Goal: Information Seeking & Learning: Learn about a topic

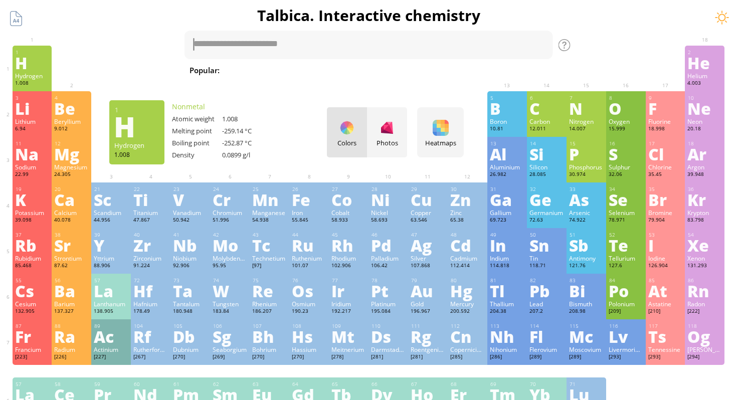
click at [27, 61] on div "H" at bounding box center [32, 63] width 35 height 16
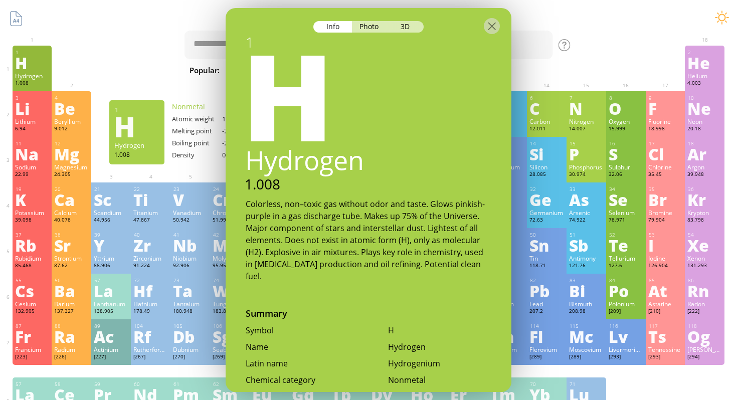
click at [27, 61] on div "H" at bounding box center [32, 63] width 35 height 16
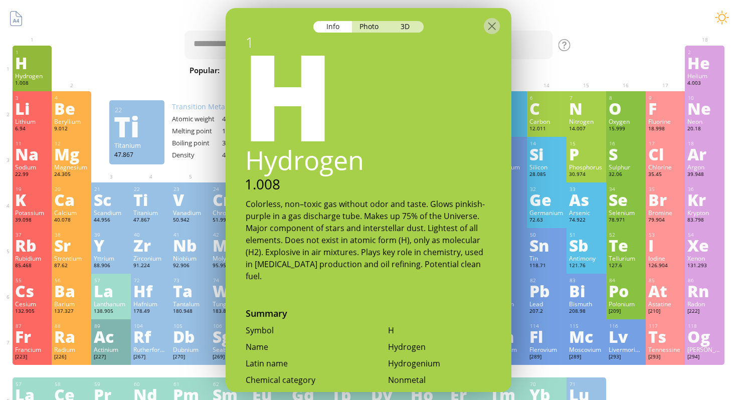
click at [159, 212] on div "Titanium" at bounding box center [150, 213] width 35 height 8
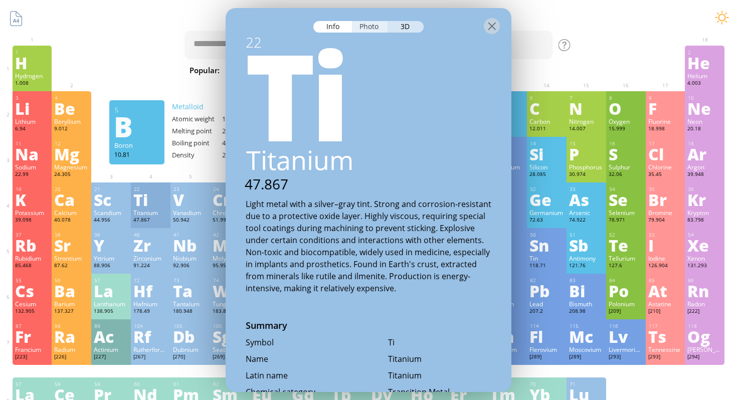
click at [377, 29] on div "Photo" at bounding box center [370, 27] width 36 height 12
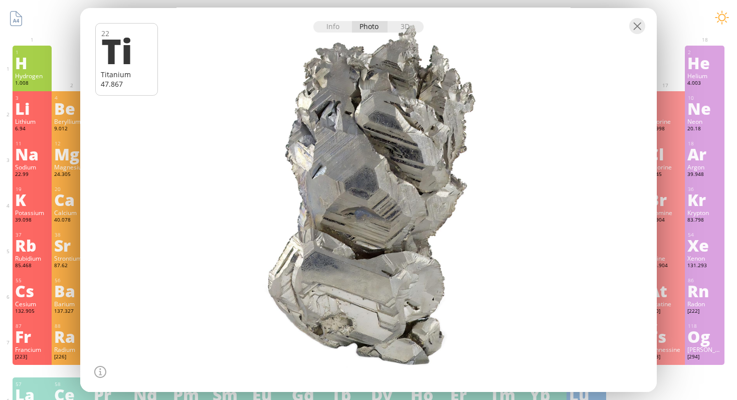
drag, startPoint x: 389, startPoint y: 117, endPoint x: 459, endPoint y: 117, distance: 70.7
click at [459, 117] on div at bounding box center [368, 200] width 583 height 388
drag, startPoint x: 459, startPoint y: 117, endPoint x: 330, endPoint y: 117, distance: 129.4
click at [328, 117] on div at bounding box center [368, 200] width 583 height 388
click at [403, 30] on div "3D" at bounding box center [406, 27] width 36 height 12
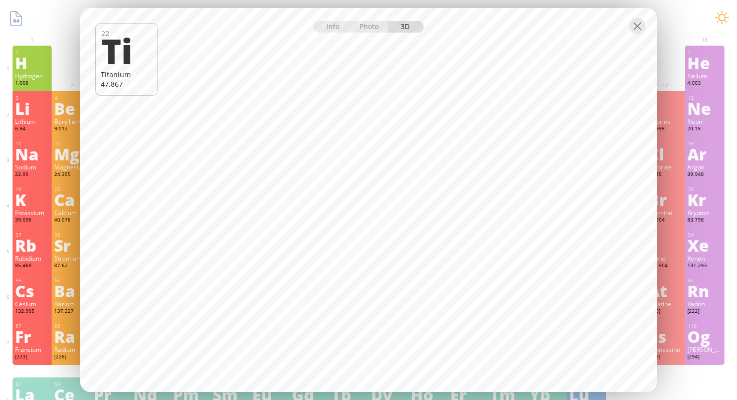
click at [710, 160] on div "Ar" at bounding box center [704, 154] width 35 height 16
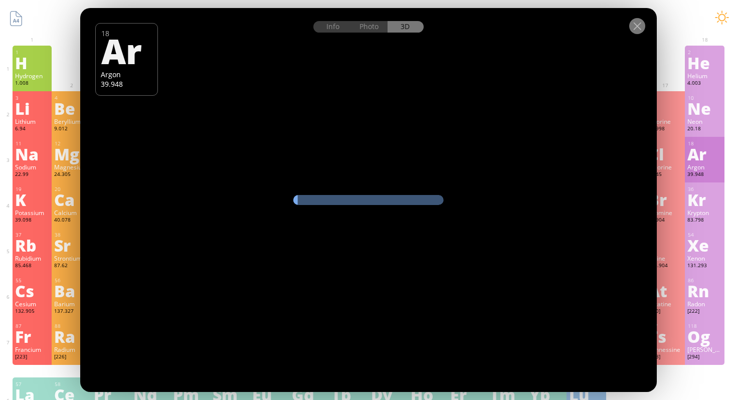
click at [635, 21] on div at bounding box center [637, 26] width 16 height 16
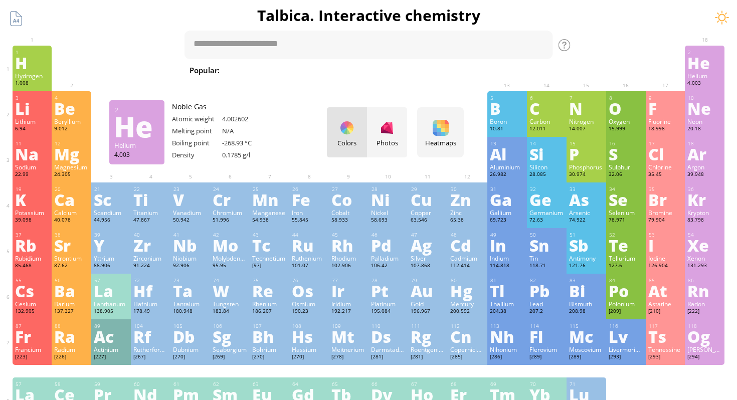
click at [701, 71] on div "He" at bounding box center [704, 63] width 35 height 16
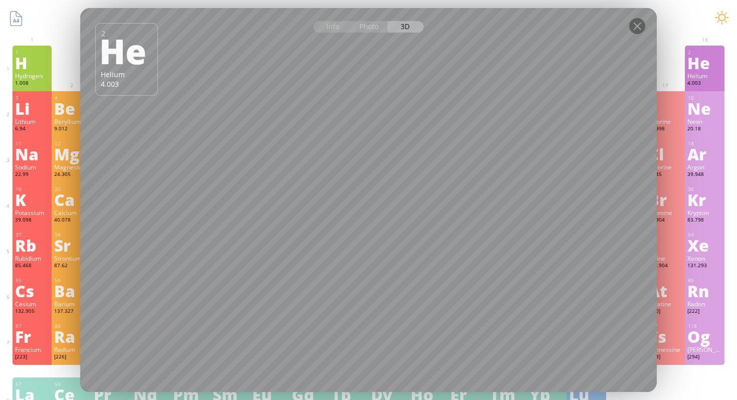
click at [35, 248] on div "Rb" at bounding box center [32, 245] width 35 height 16
click at [26, 283] on div "Cs" at bounding box center [32, 291] width 35 height 16
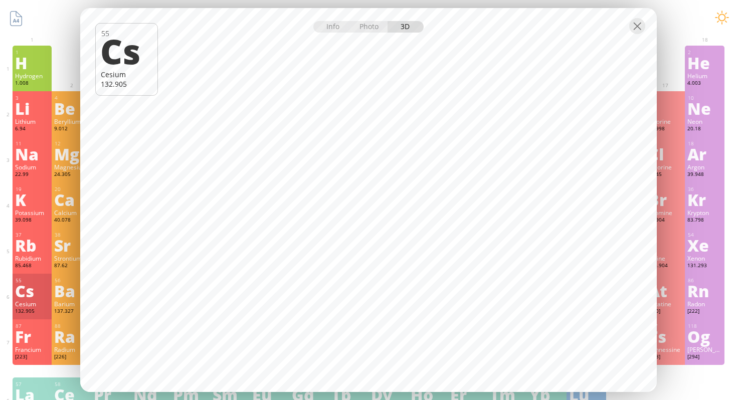
click at [712, 358] on div "[294]" at bounding box center [704, 357] width 35 height 8
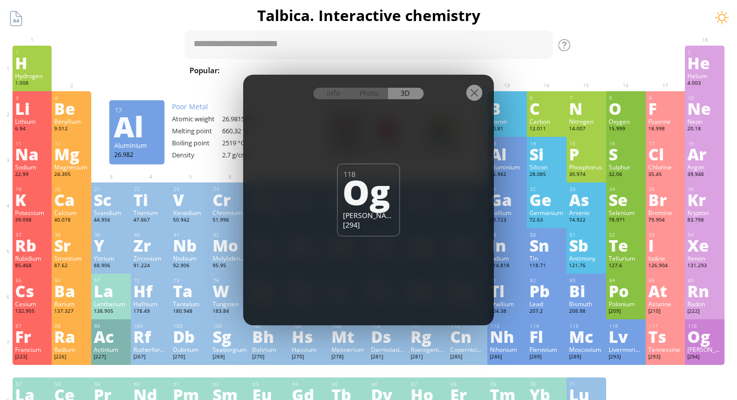
click at [348, 174] on div "Og" at bounding box center [367, 191] width 51 height 34
click at [354, 218] on div "[PERSON_NAME]" at bounding box center [369, 216] width 52 height 10
click at [364, 99] on div at bounding box center [368, 92] width 251 height 35
click at [382, 97] on div "Photo" at bounding box center [370, 94] width 36 height 12
click at [409, 93] on div "3D" at bounding box center [406, 94] width 36 height 12
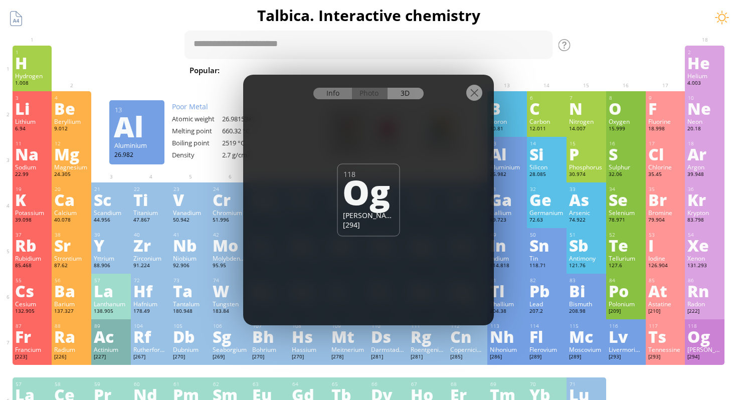
click at [327, 92] on div "Info" at bounding box center [332, 94] width 39 height 12
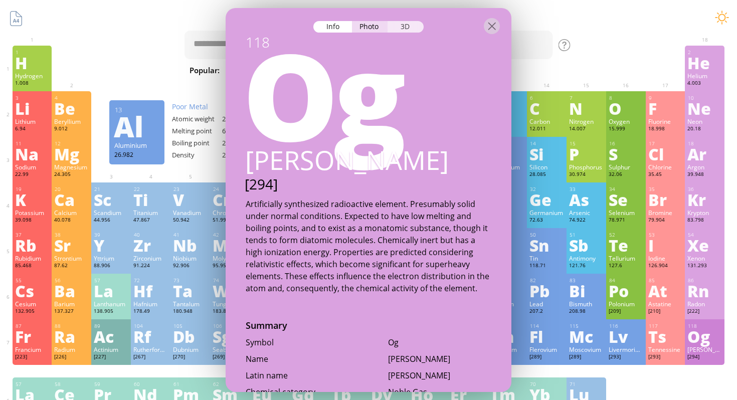
click at [418, 26] on div "3D" at bounding box center [406, 27] width 36 height 12
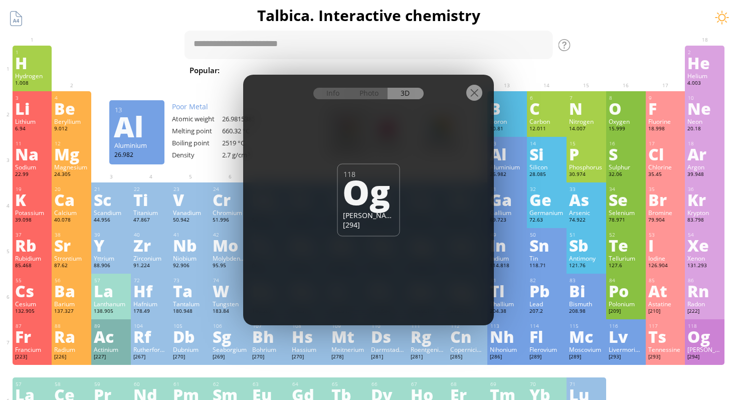
drag, startPoint x: 391, startPoint y: 219, endPoint x: 451, endPoint y: 90, distance: 142.2
click at [394, 217] on div "118 [PERSON_NAME] [294]" at bounding box center [368, 200] width 63 height 73
click at [475, 93] on div at bounding box center [474, 93] width 16 height 16
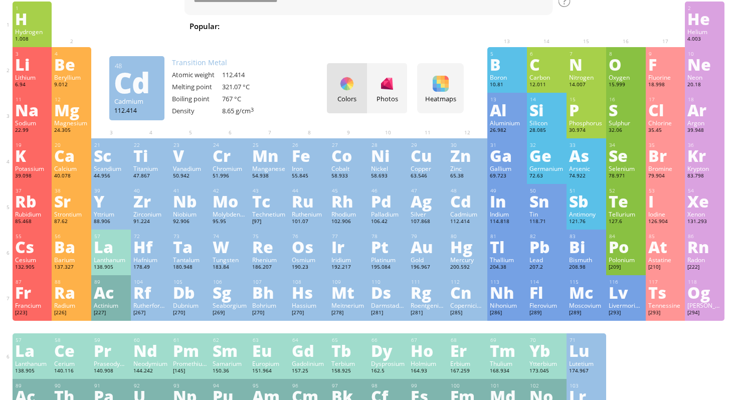
scroll to position [45, 0]
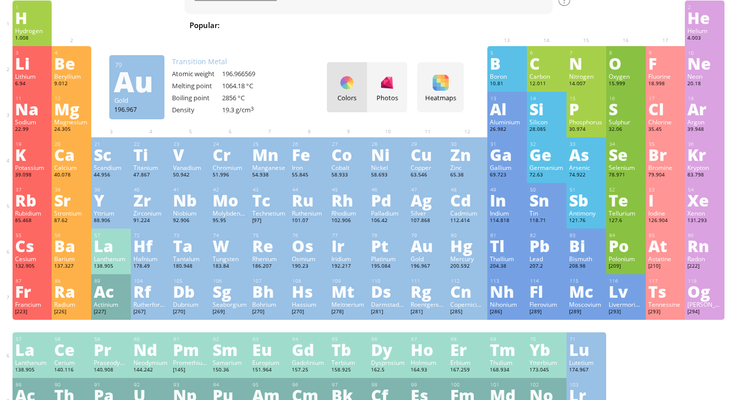
click at [423, 274] on div "79 Au Gold 196.967 −3, −2, −1, 0, +1, +2, +3, +5 −3, −2, −1, 0, +1, +2, +3, +5 …" at bounding box center [428, 252] width 40 height 46
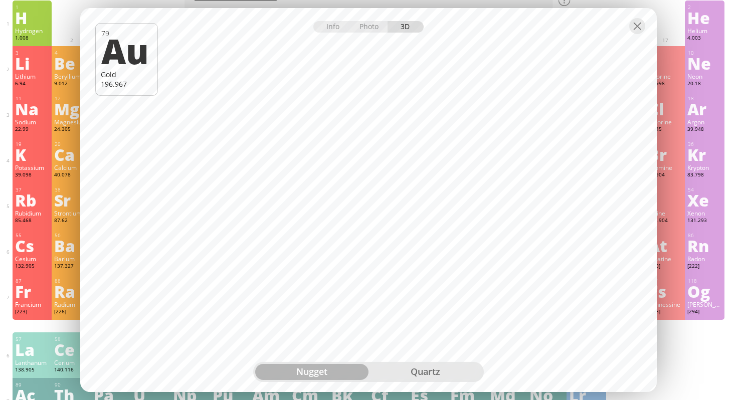
click at [415, 376] on div "quartz" at bounding box center [425, 372] width 113 height 16
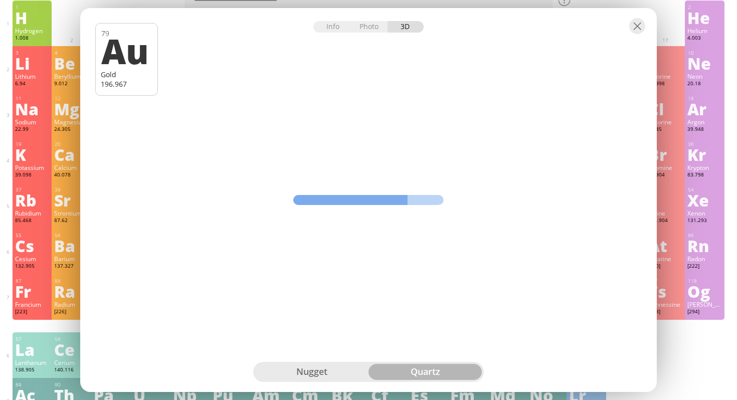
drag, startPoint x: 140, startPoint y: 57, endPoint x: 157, endPoint y: 66, distance: 18.8
click at [143, 57] on div "Au" at bounding box center [126, 51] width 50 height 34
click at [663, 246] on div "At" at bounding box center [665, 246] width 35 height 16
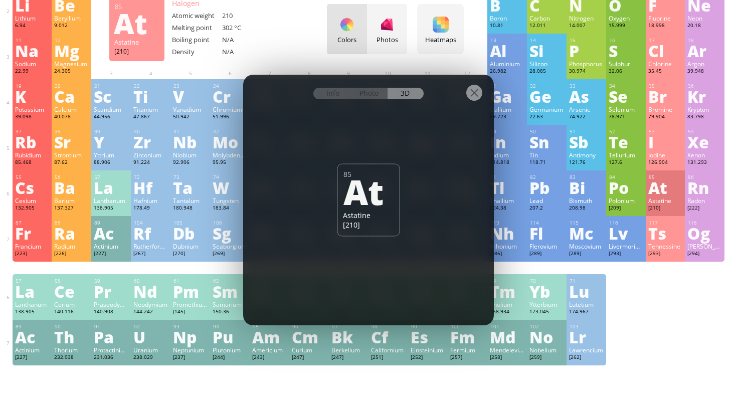
scroll to position [362, 0]
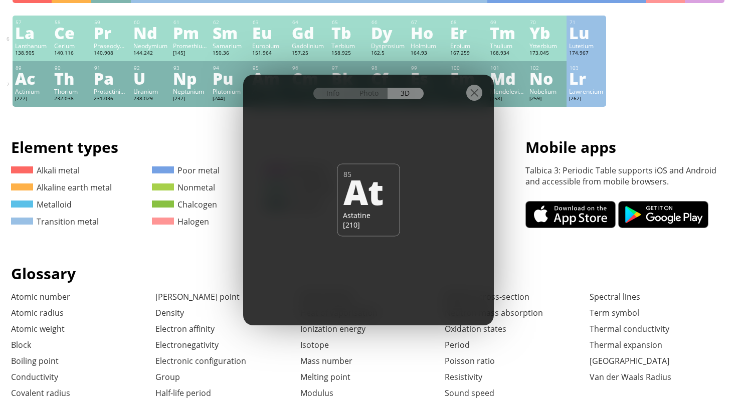
click at [471, 89] on div at bounding box center [474, 93] width 16 height 16
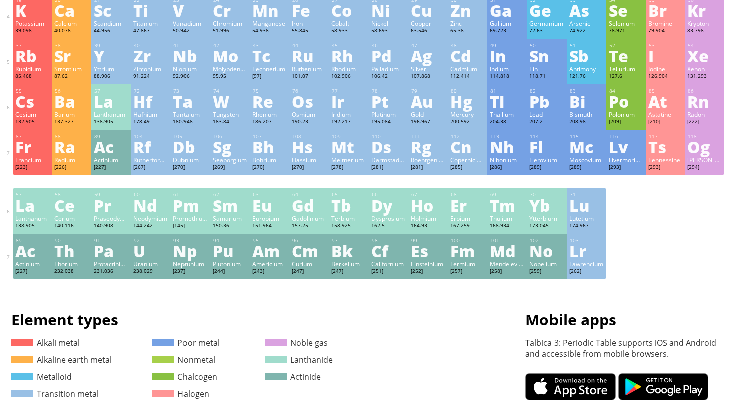
scroll to position [462, 0]
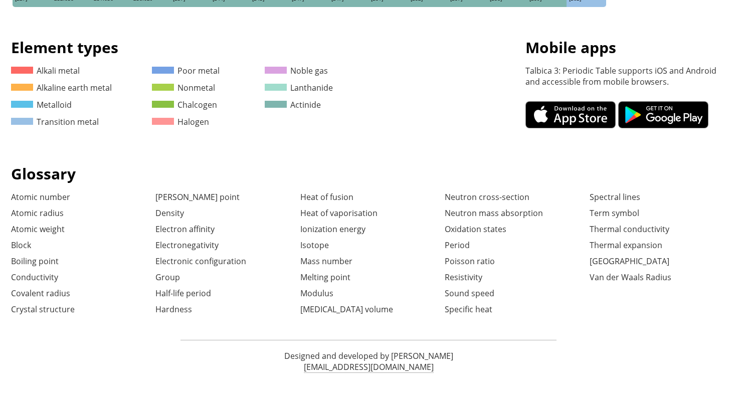
click at [66, 193] on div "Glossary Glossary Atomic number Atomic radius Atomic weight Block Boiling point…" at bounding box center [368, 238] width 715 height 151
click at [64, 198] on link "Atomic number" at bounding box center [40, 197] width 59 height 11
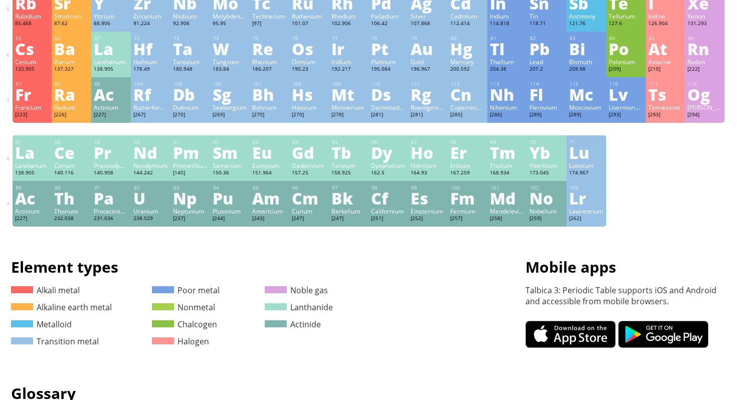
scroll to position [0, 0]
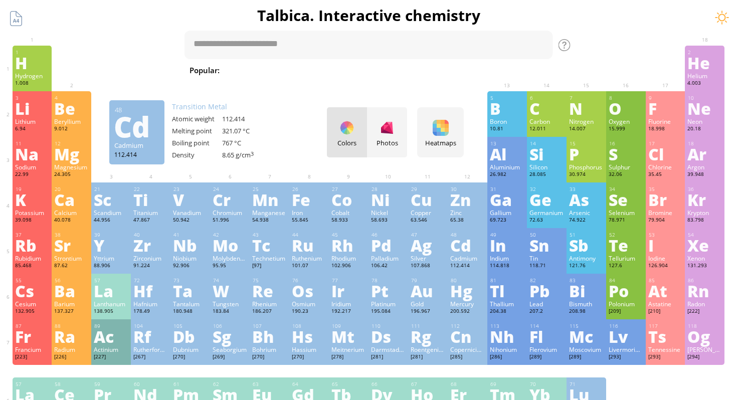
click at [348, 30] on div "Popular: Water H 2 O H 2 SO 4 HCl H 2 SO 4 + NaOH Methane [MEDICAL_DATA] Fe + O…" at bounding box center [369, 51] width 369 height 51
click at [350, 32] on textarea at bounding box center [369, 45] width 369 height 29
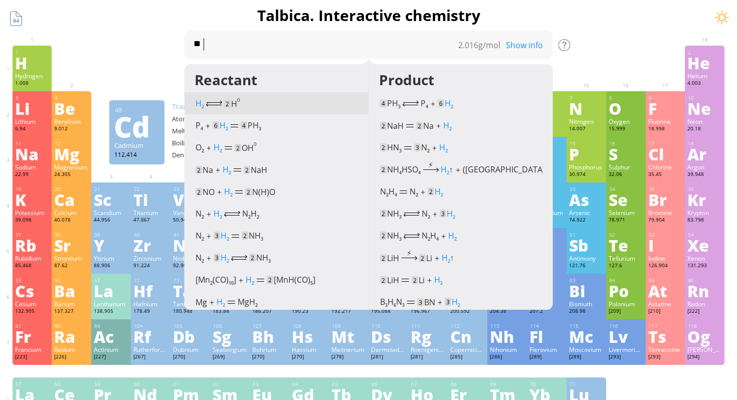
click at [296, 98] on div "H 2 2 H 0 ([DATE]-3500°C)" at bounding box center [277, 102] width 163 height 15
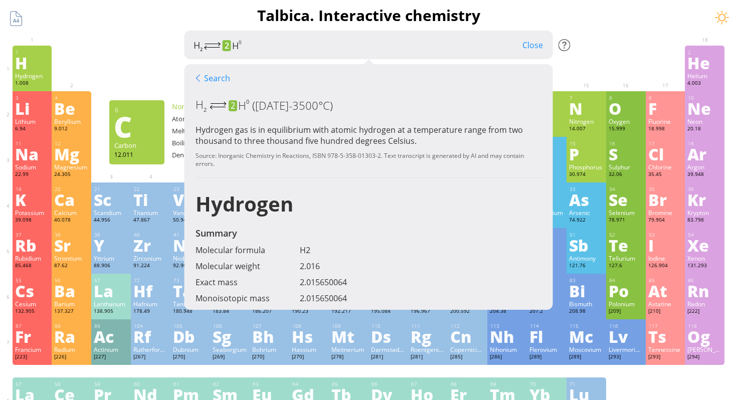
click at [562, 46] on div at bounding box center [565, 45] width 12 height 12
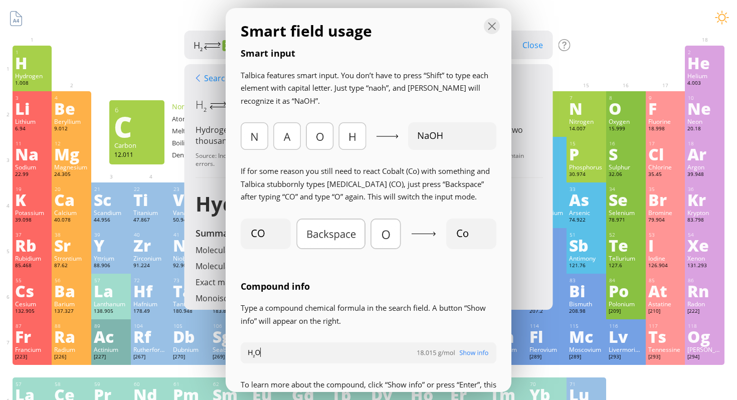
click at [471, 357] on img at bounding box center [369, 352] width 256 height 21
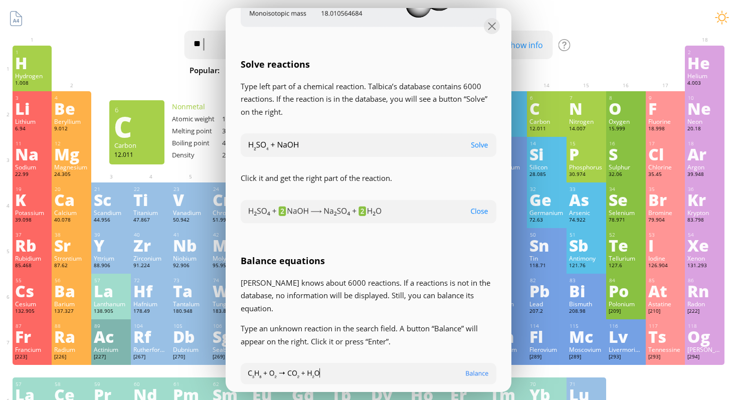
scroll to position [1575, 0]
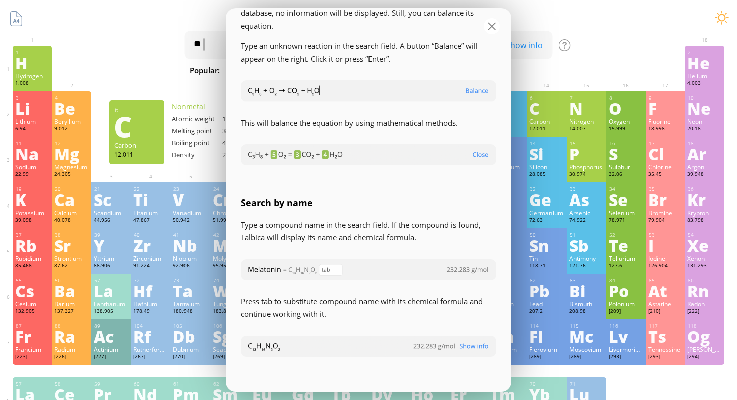
click at [498, 23] on div at bounding box center [492, 26] width 16 height 16
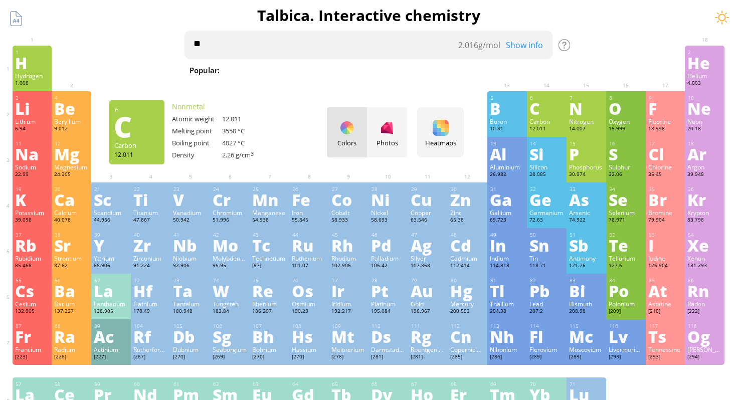
click at [361, 44] on textarea "**" at bounding box center [369, 45] width 369 height 29
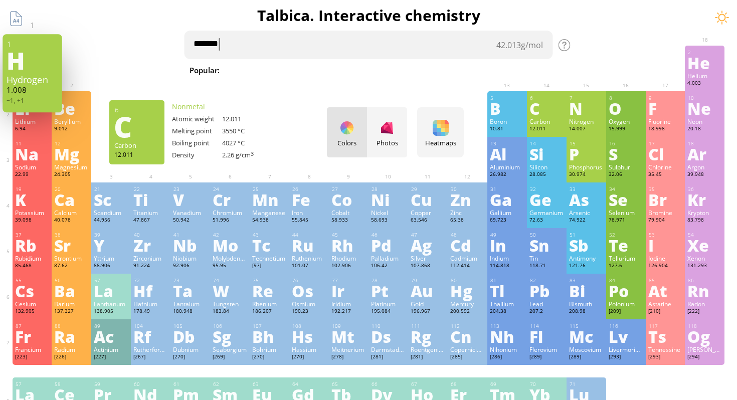
drag, startPoint x: 218, startPoint y: 51, endPoint x: 276, endPoint y: 51, distance: 57.7
click at [276, 51] on textarea "*******" at bounding box center [369, 45] width 369 height 29
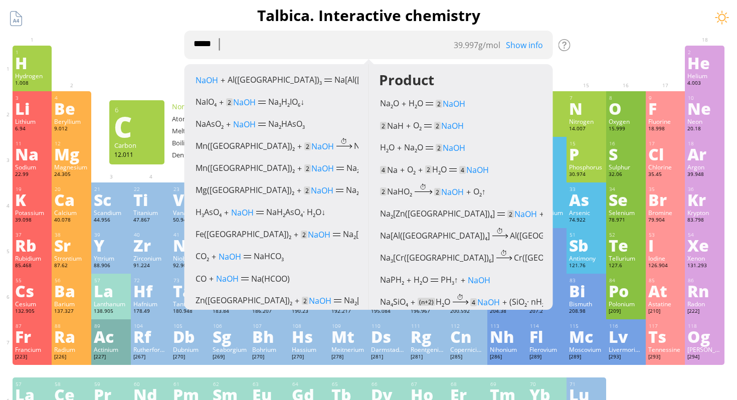
scroll to position [275, 0]
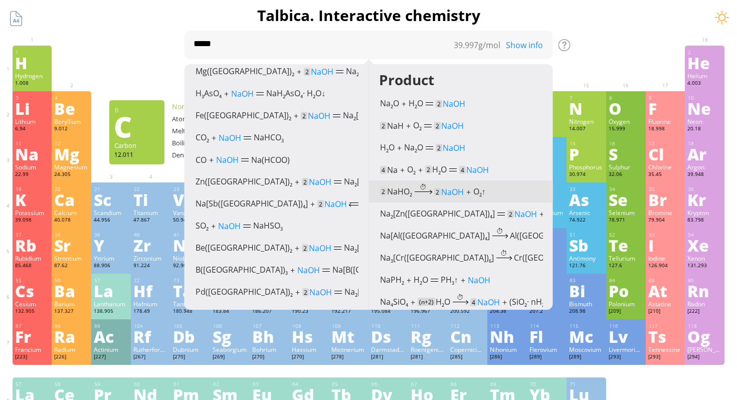
click at [432, 185] on div "⏱" at bounding box center [422, 187] width 27 height 10
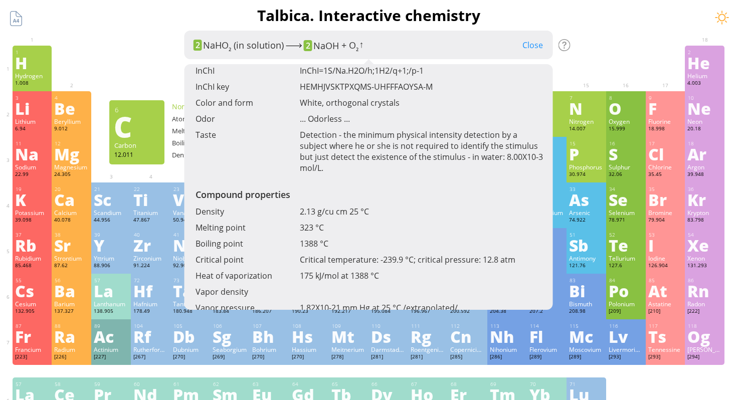
scroll to position [560, 0]
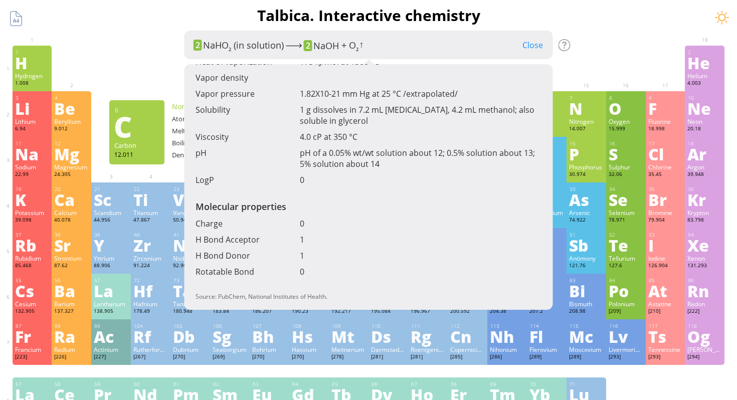
click at [234, 44] on em "(in solution)" at bounding box center [259, 45] width 50 height 12
click at [156, 50] on div at bounding box center [150, 53] width 35 height 8
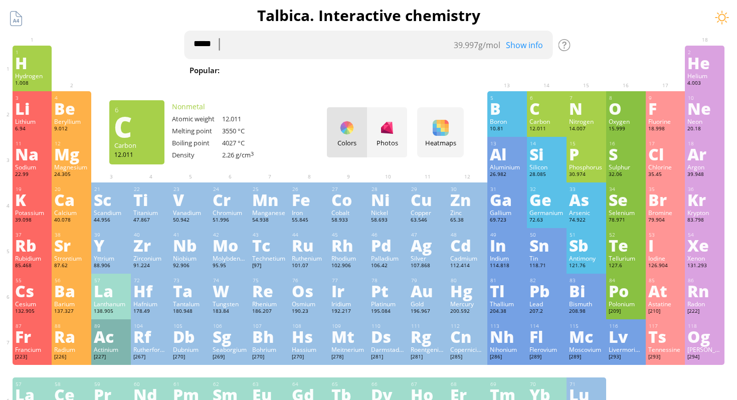
click at [207, 53] on textarea "*****" at bounding box center [369, 45] width 369 height 29
type textarea "**********"
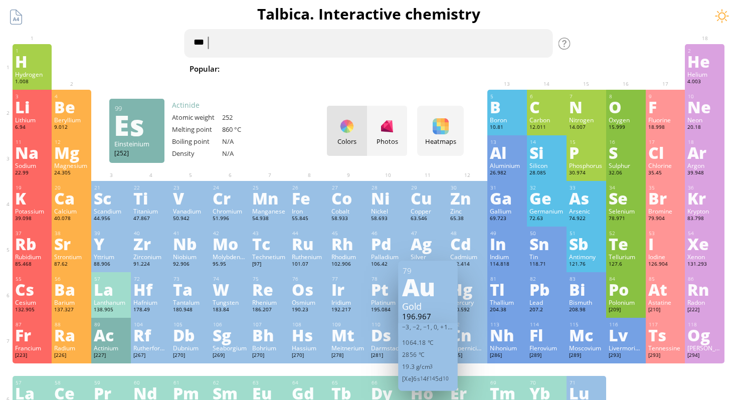
scroll to position [0, 0]
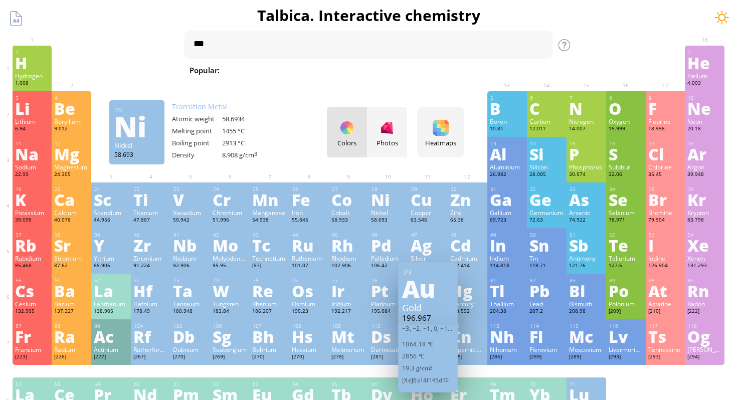
click at [721, 20] on div at bounding box center [722, 17] width 15 height 15
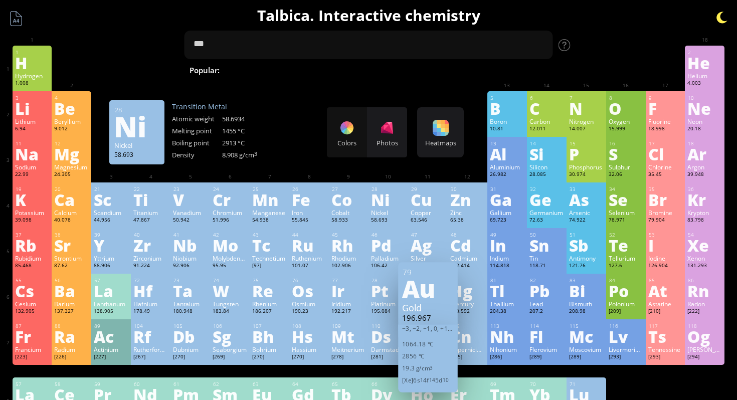
click at [721, 19] on div at bounding box center [722, 17] width 15 height 15
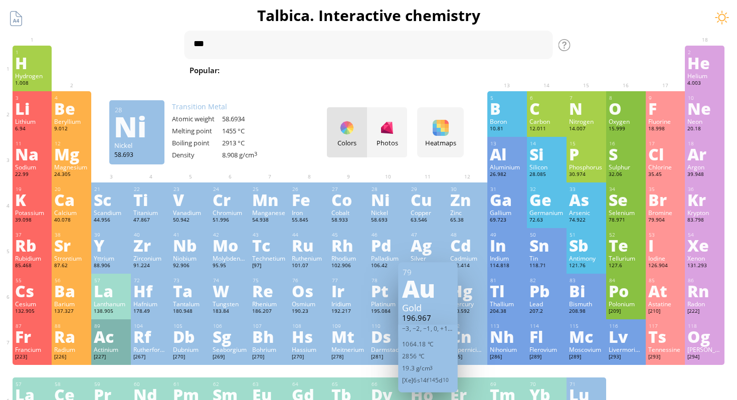
click at [346, 131] on div "Colors Photos" at bounding box center [367, 132] width 80 height 50
click at [389, 131] on div at bounding box center [387, 128] width 16 height 16
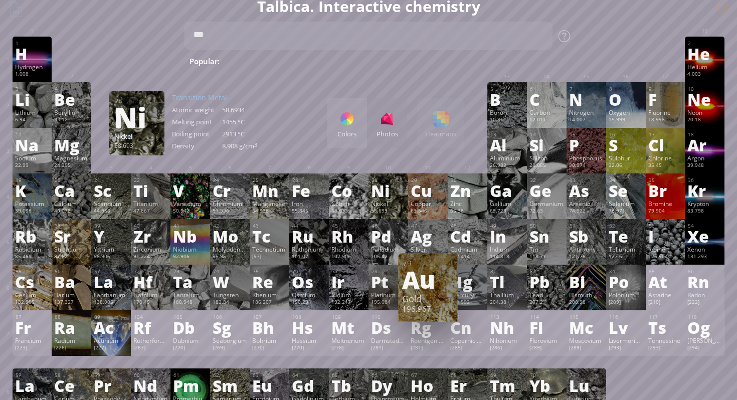
scroll to position [14, 0]
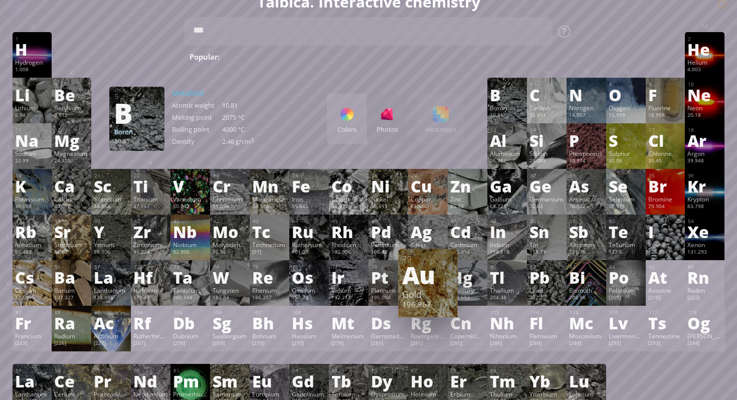
click at [348, 110] on div at bounding box center [347, 114] width 16 height 16
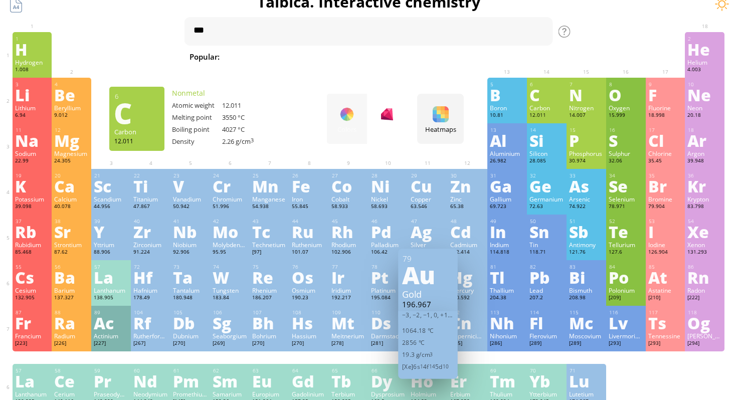
scroll to position [0, 0]
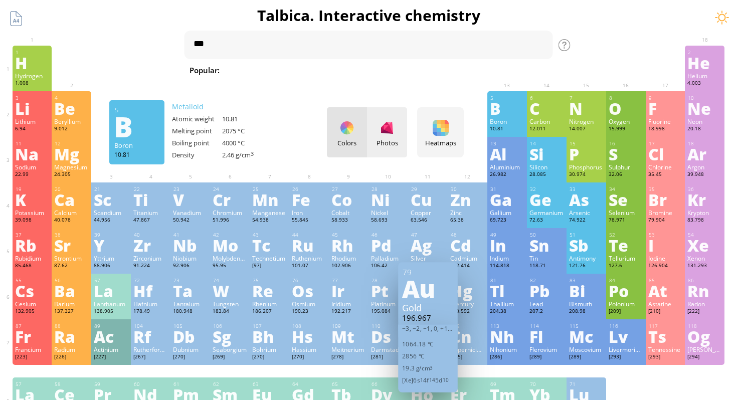
click at [395, 131] on div at bounding box center [387, 128] width 16 height 16
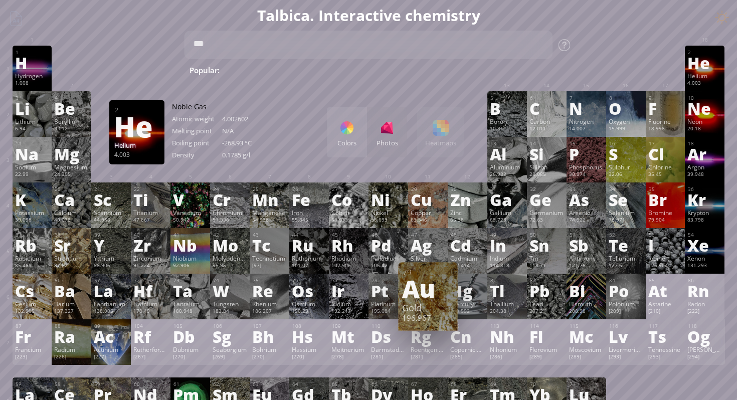
click at [723, 15] on h1 "Talbica. Interactive chemistry" at bounding box center [368, 15] width 727 height 21
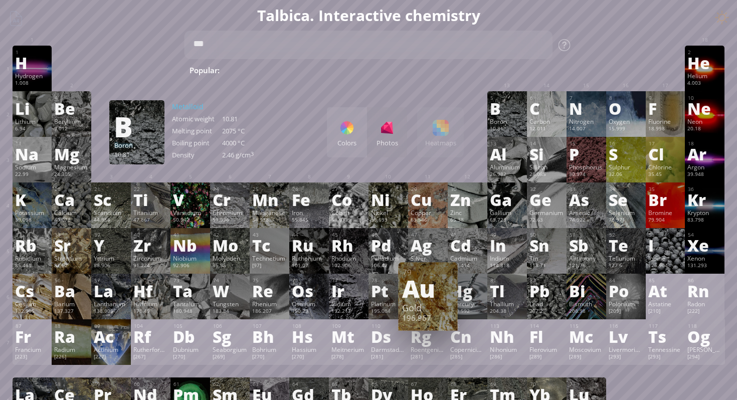
click at [448, 128] on div "Colors Photos Heatmaps Heatmaps Normal mode Melting point Boiling point Density…" at bounding box center [395, 132] width 137 height 50
click at [437, 131] on div "Colors Photos Heatmaps Heatmaps Normal mode Melting point Boiling point Density…" at bounding box center [395, 132] width 137 height 50
click at [349, 145] on div "Colors" at bounding box center [347, 142] width 40 height 9
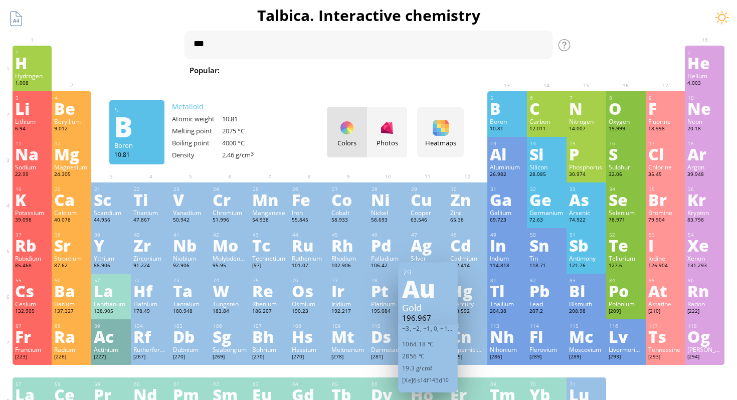
click at [713, 73] on span "[MEDICAL_DATA]" at bounding box center [749, 70] width 73 height 12
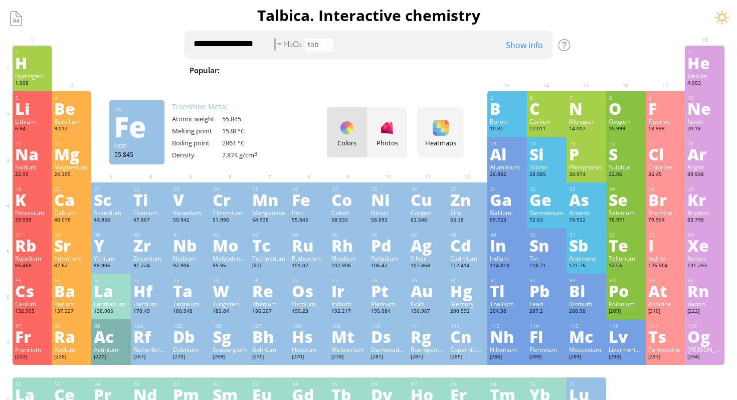
type textarea "****"
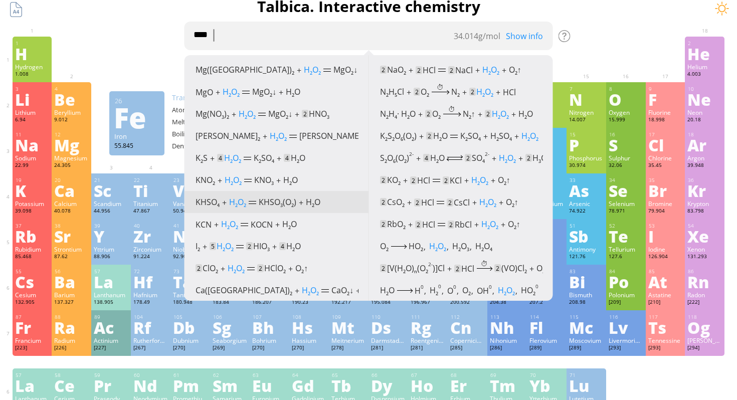
scroll to position [12, 0]
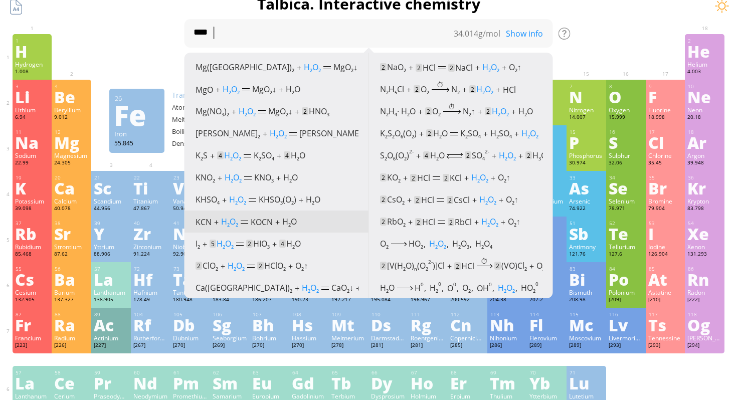
click at [283, 226] on span "H 2 O" at bounding box center [289, 221] width 15 height 11
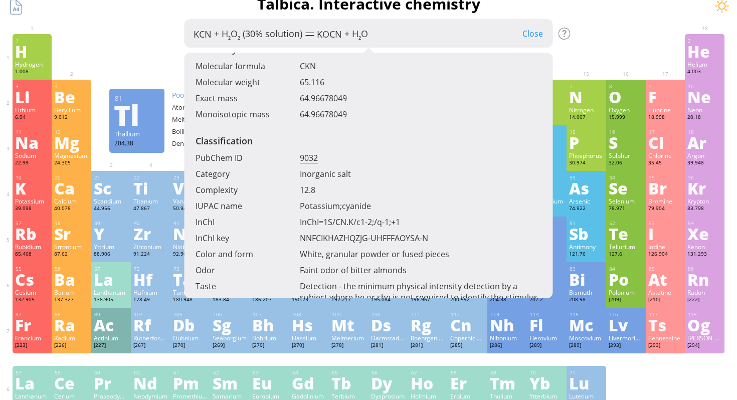
scroll to position [115, 0]
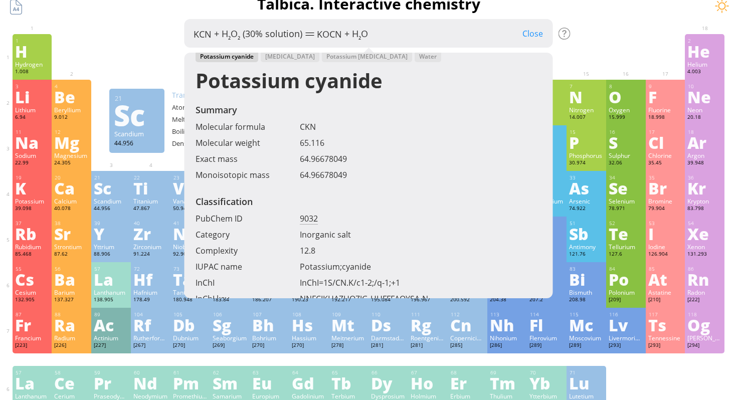
click at [103, 211] on div "44.956" at bounding box center [111, 209] width 35 height 8
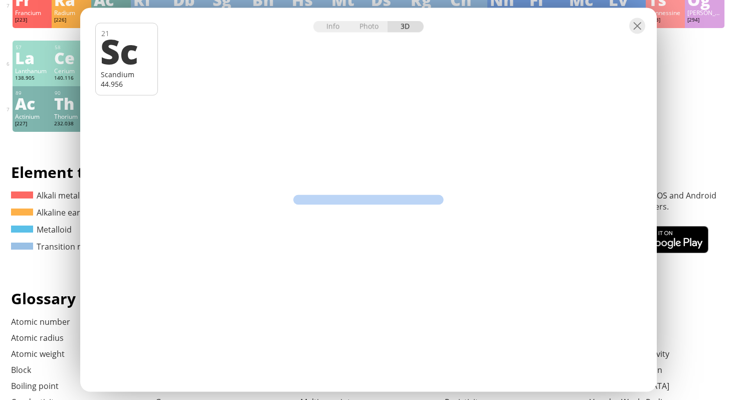
scroll to position [462, 0]
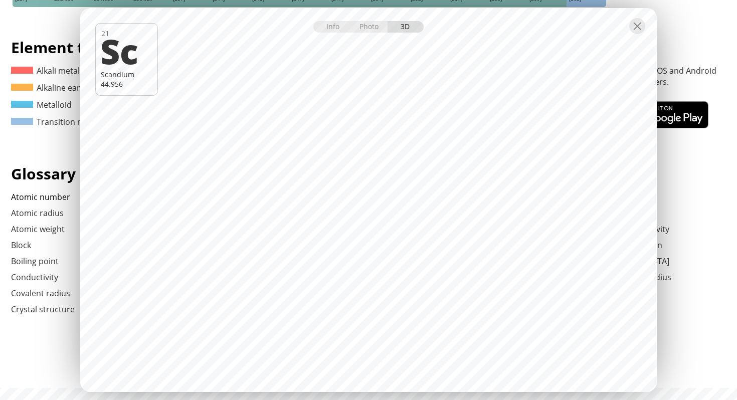
click at [11, 196] on link "Atomic number" at bounding box center [40, 197] width 59 height 11
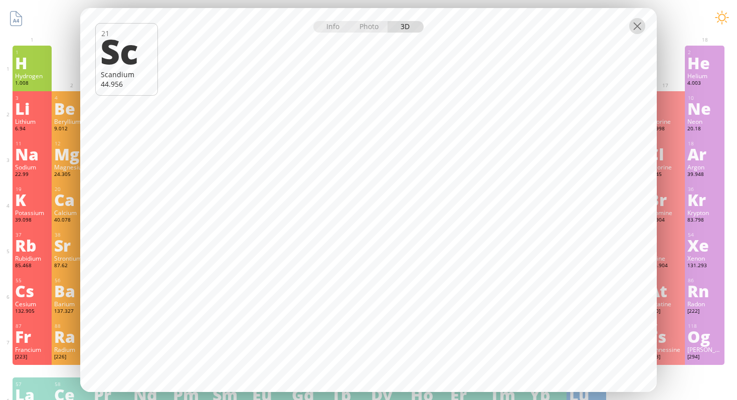
click at [645, 32] on div at bounding box center [637, 26] width 16 height 16
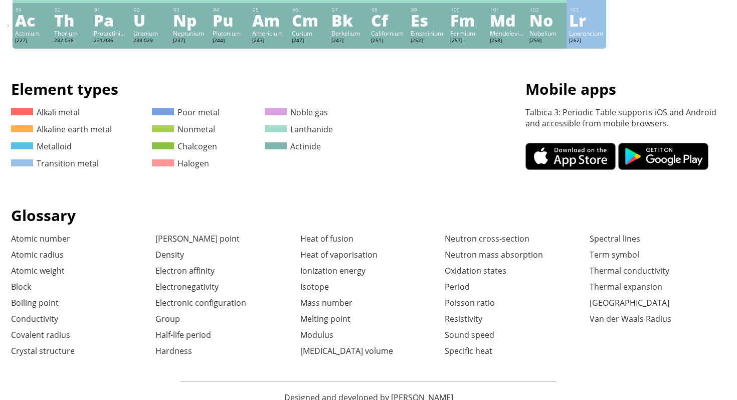
scroll to position [462, 0]
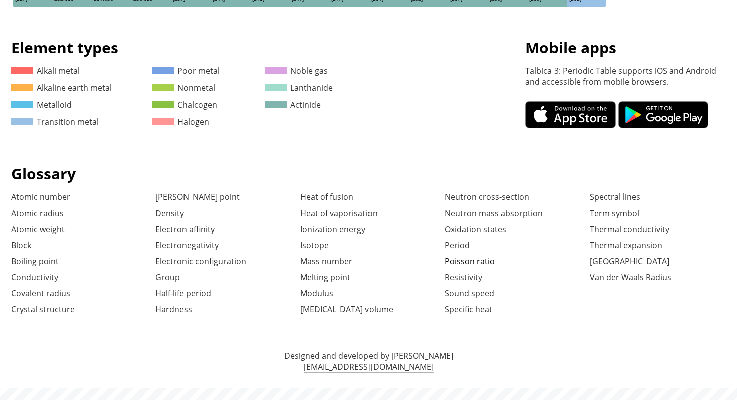
click at [459, 266] on link "Poisson ratio" at bounding box center [470, 261] width 50 height 11
